Goal: Find specific page/section: Find specific page/section

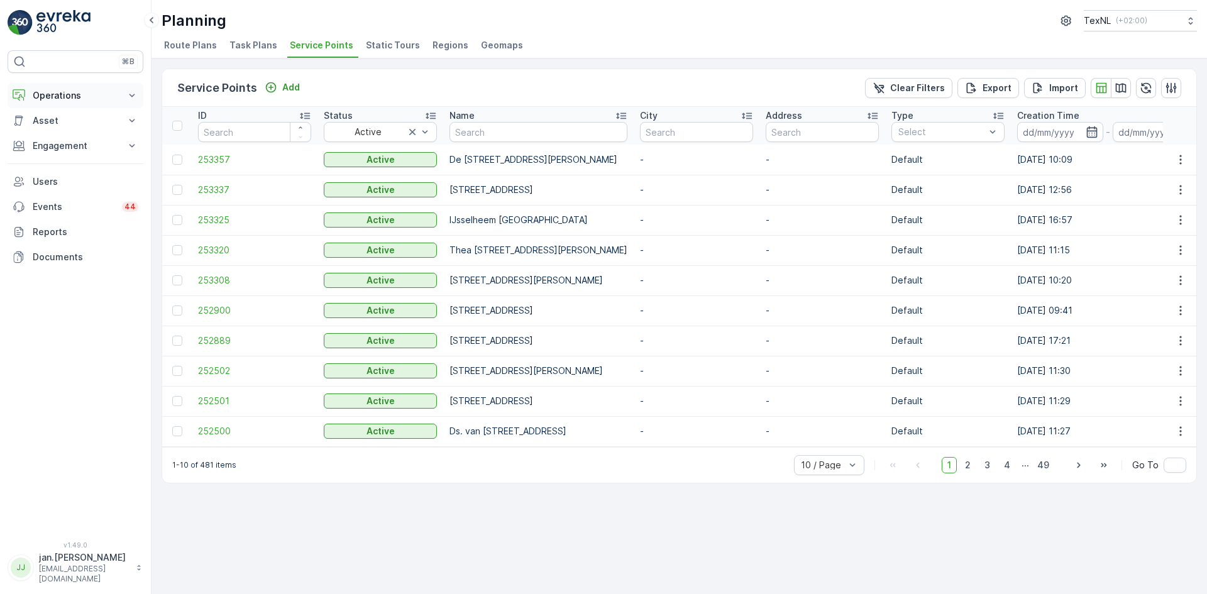
click at [65, 95] on p "Operations" at bounding box center [76, 95] width 86 height 13
click at [62, 135] on p "Planning" at bounding box center [49, 134] width 35 height 13
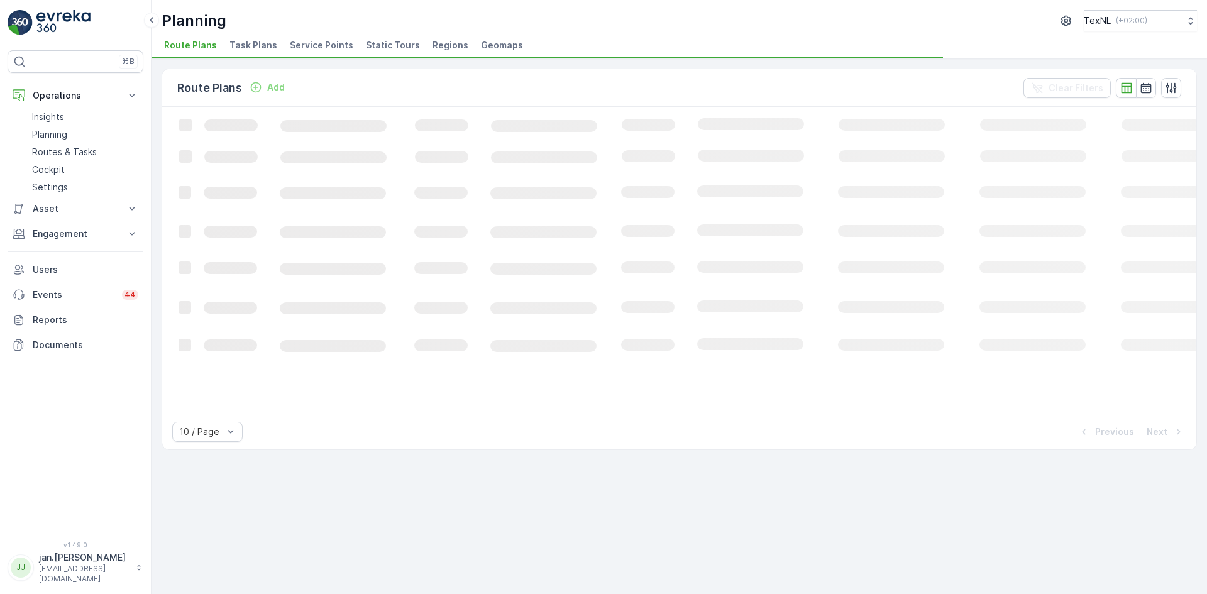
click at [313, 45] on span "Service Points" at bounding box center [322, 45] width 64 height 13
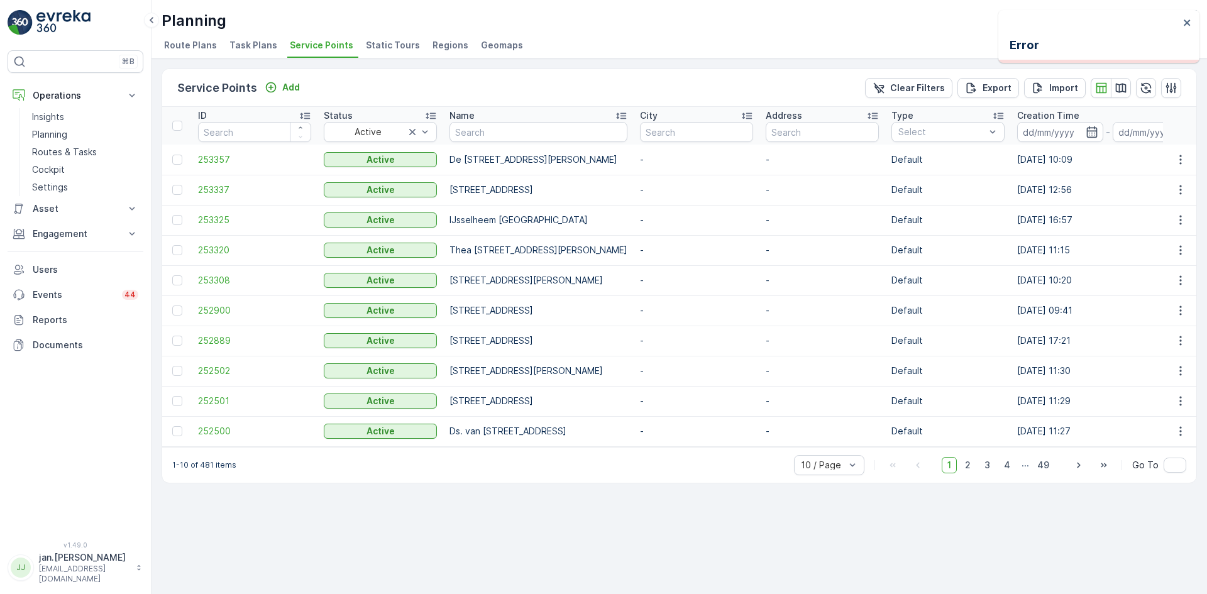
click at [379, 47] on span "Static Tours" at bounding box center [393, 45] width 54 height 13
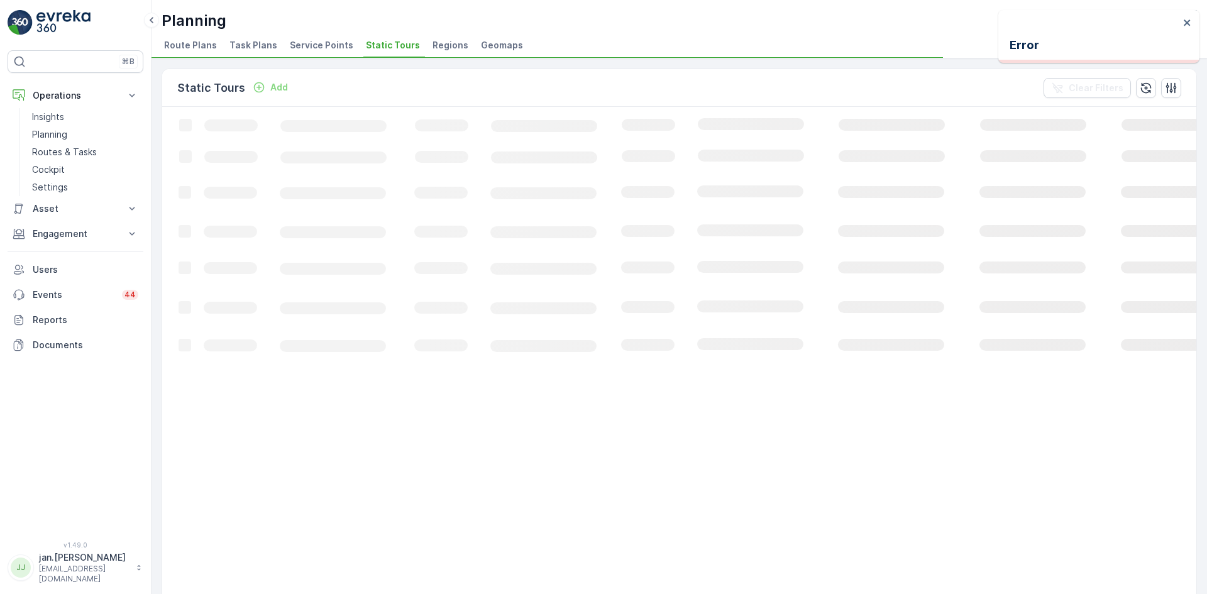
click at [311, 47] on span "Service Points" at bounding box center [322, 45] width 64 height 13
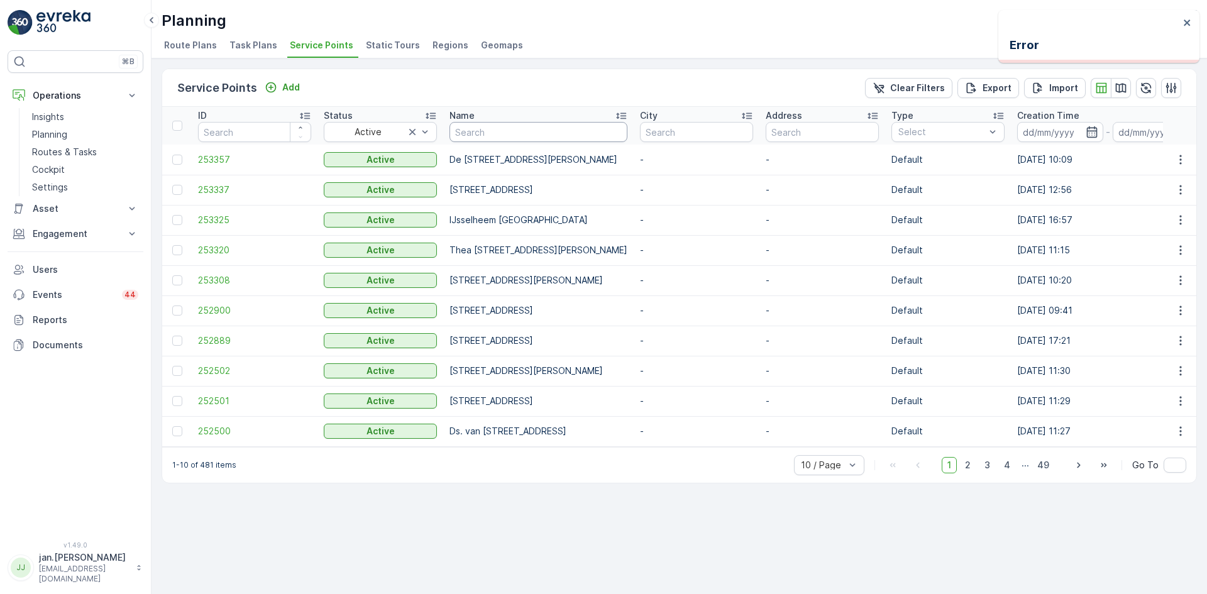
click at [509, 126] on input "text" at bounding box center [539, 132] width 178 height 20
type input "park"
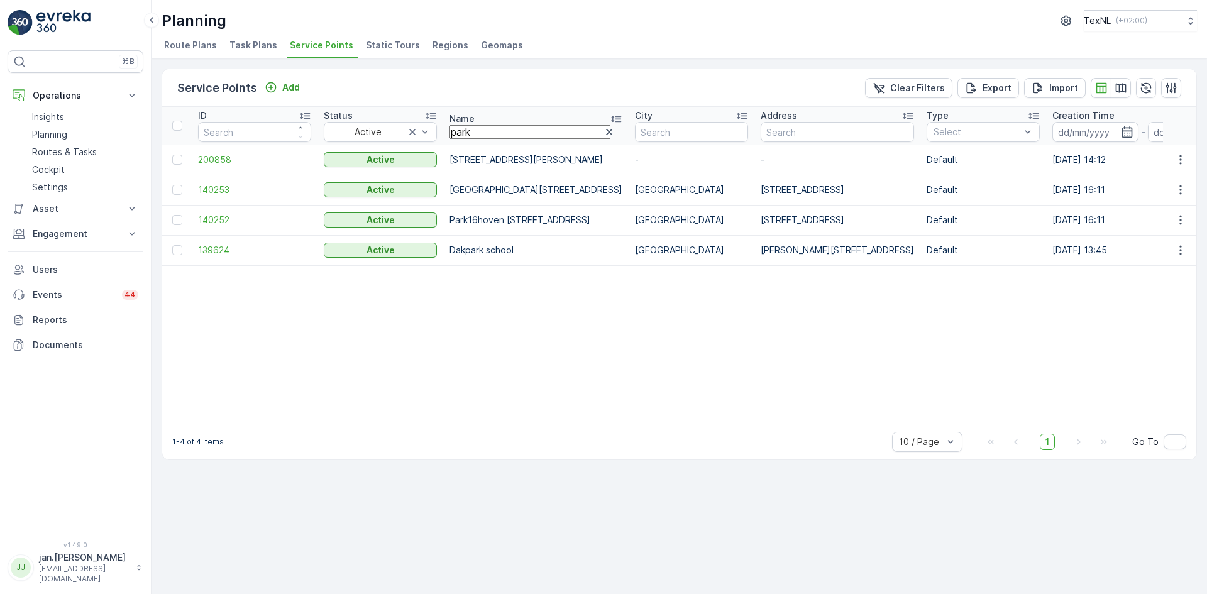
click at [221, 224] on span "140252" at bounding box center [254, 220] width 113 height 13
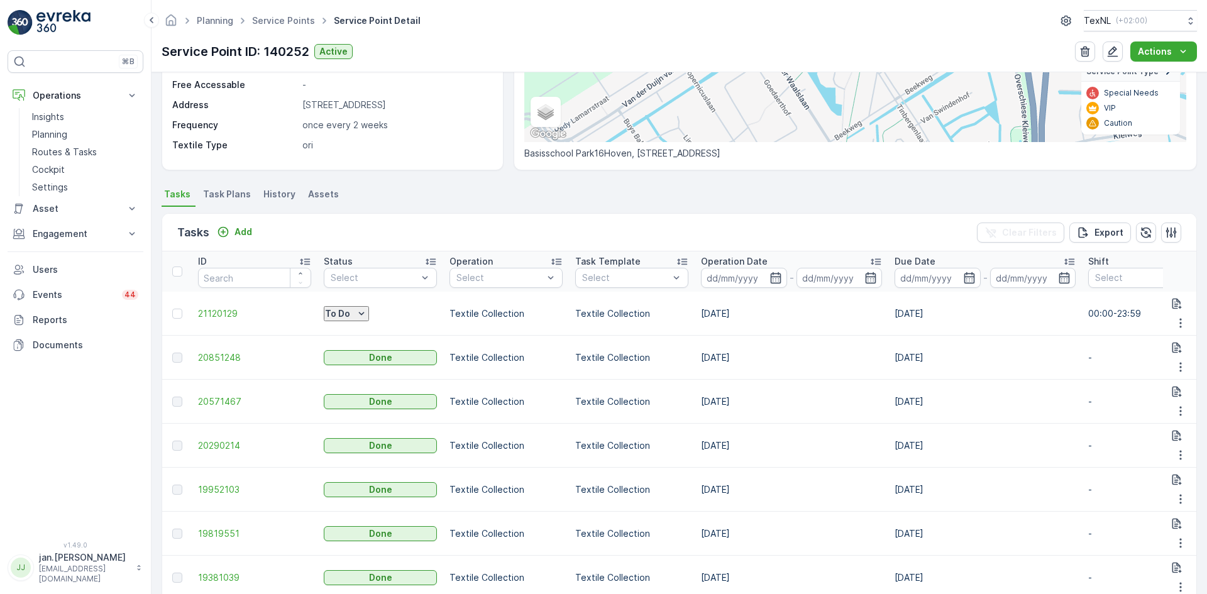
scroll to position [126, 0]
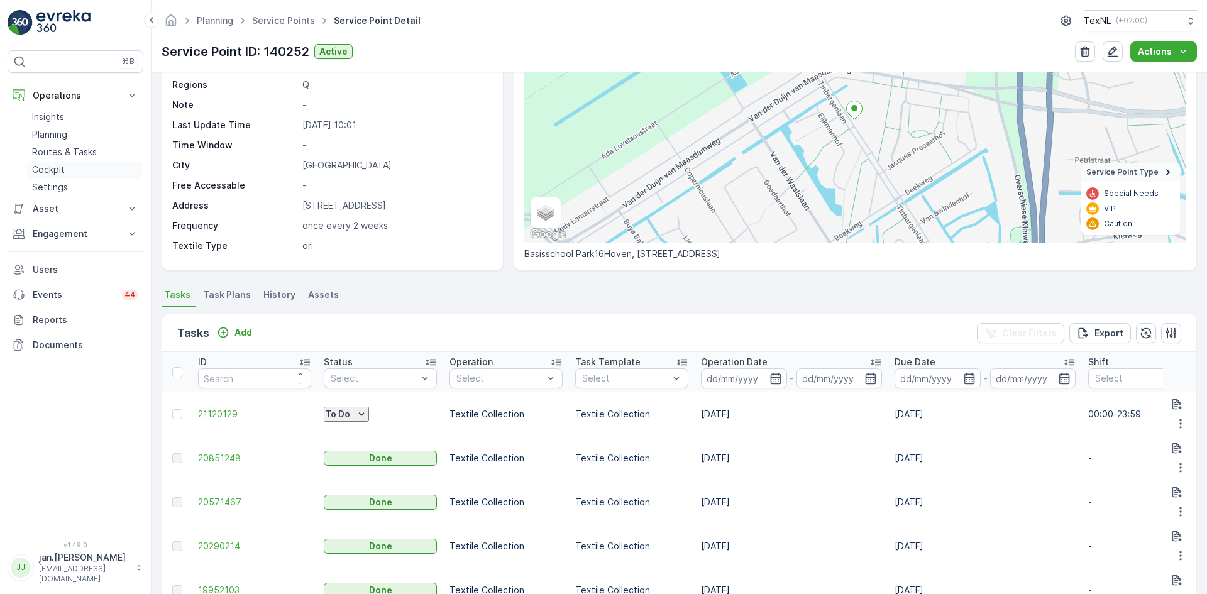
drag, startPoint x: 66, startPoint y: 153, endPoint x: 134, endPoint y: 178, distance: 72.4
click at [66, 152] on p "Routes & Tasks" at bounding box center [64, 152] width 65 height 13
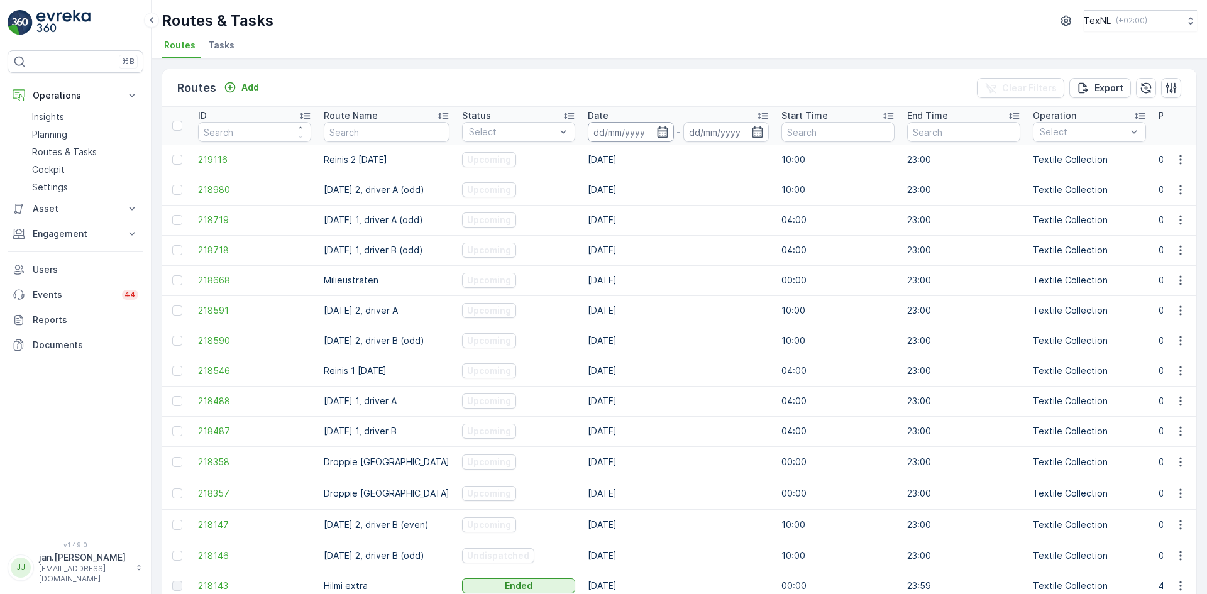
click at [639, 137] on input at bounding box center [631, 132] width 86 height 20
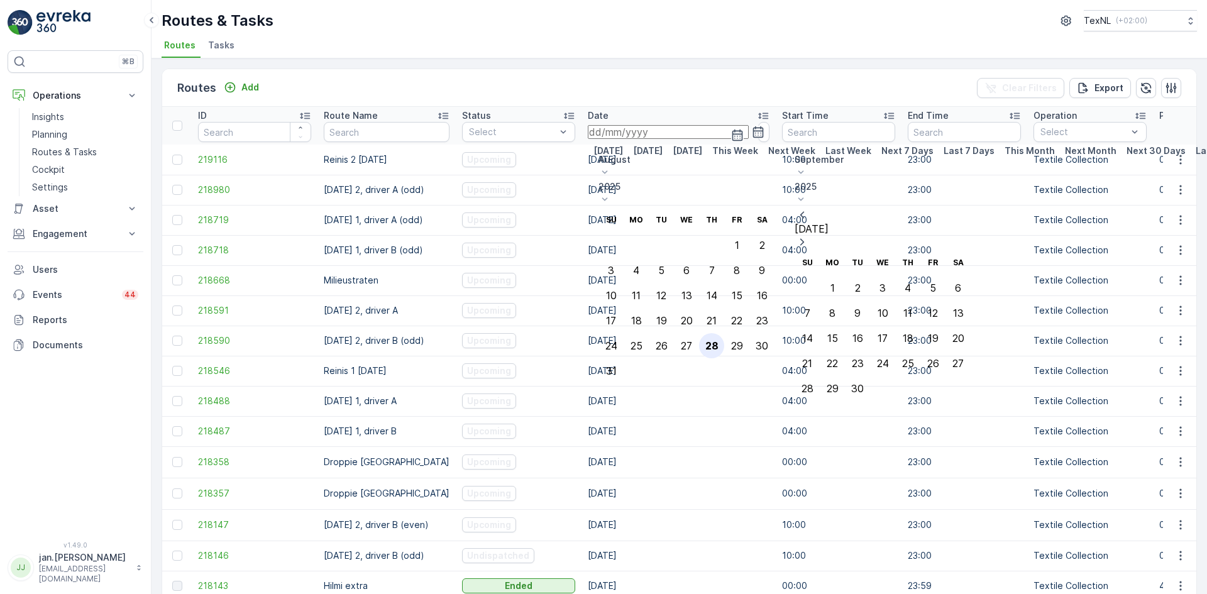
click at [719, 340] on div "28" at bounding box center [712, 345] width 13 height 11
type input "[DATE]"
click at [719, 340] on div "28" at bounding box center [712, 345] width 13 height 11
type input "[DATE]"
